Goal: Task Accomplishment & Management: Manage account settings

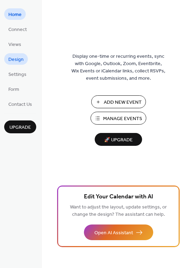
click at [18, 58] on span "Design" at bounding box center [15, 59] width 15 height 7
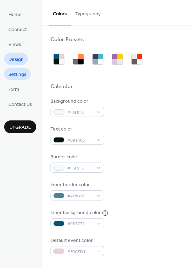
click at [19, 77] on span "Settings" at bounding box center [17, 74] width 18 height 7
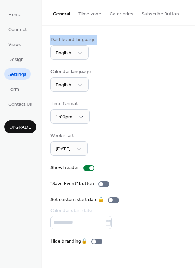
drag, startPoint x: 192, startPoint y: 25, endPoint x: 191, endPoint y: 63, distance: 38.6
click at [191, 63] on div "General Time zone Categories Subscribe Button Dashboard language English Calend…" at bounding box center [118, 127] width 153 height 255
click at [18, 44] on span "Views" at bounding box center [14, 44] width 13 height 7
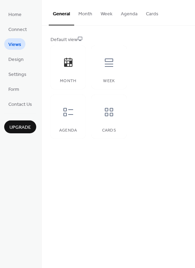
click at [83, 14] on button "Month" at bounding box center [85, 12] width 22 height 25
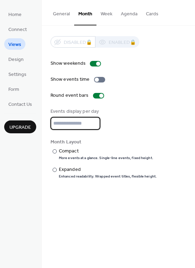
click at [60, 119] on input "*" at bounding box center [75, 123] width 50 height 13
click at [54, 150] on div at bounding box center [55, 151] width 4 height 4
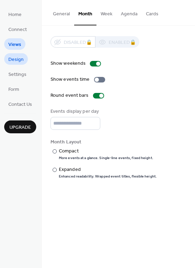
click at [22, 57] on span "Design" at bounding box center [15, 59] width 15 height 7
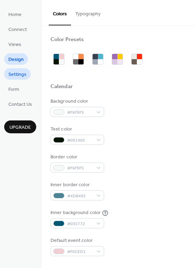
click at [15, 74] on span "Settings" at bounding box center [17, 74] width 18 height 7
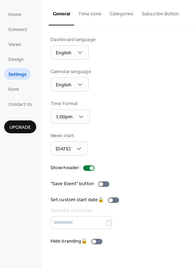
click at [112, 16] on button "Categories" at bounding box center [121, 12] width 32 height 25
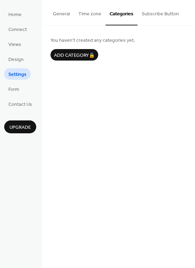
click at [60, 13] on button "General" at bounding box center [61, 12] width 25 height 25
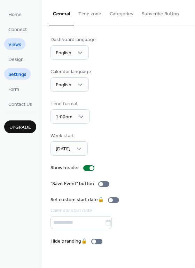
click at [15, 46] on span "Views" at bounding box center [14, 44] width 13 height 7
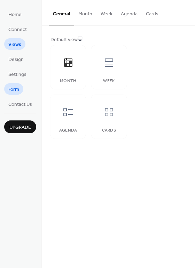
click at [14, 88] on span "Form" at bounding box center [13, 89] width 11 height 7
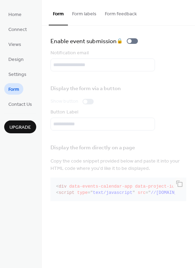
click at [17, 125] on span "Upgrade" at bounding box center [20, 127] width 22 height 7
